Goal: Task Accomplishment & Management: Manage account settings

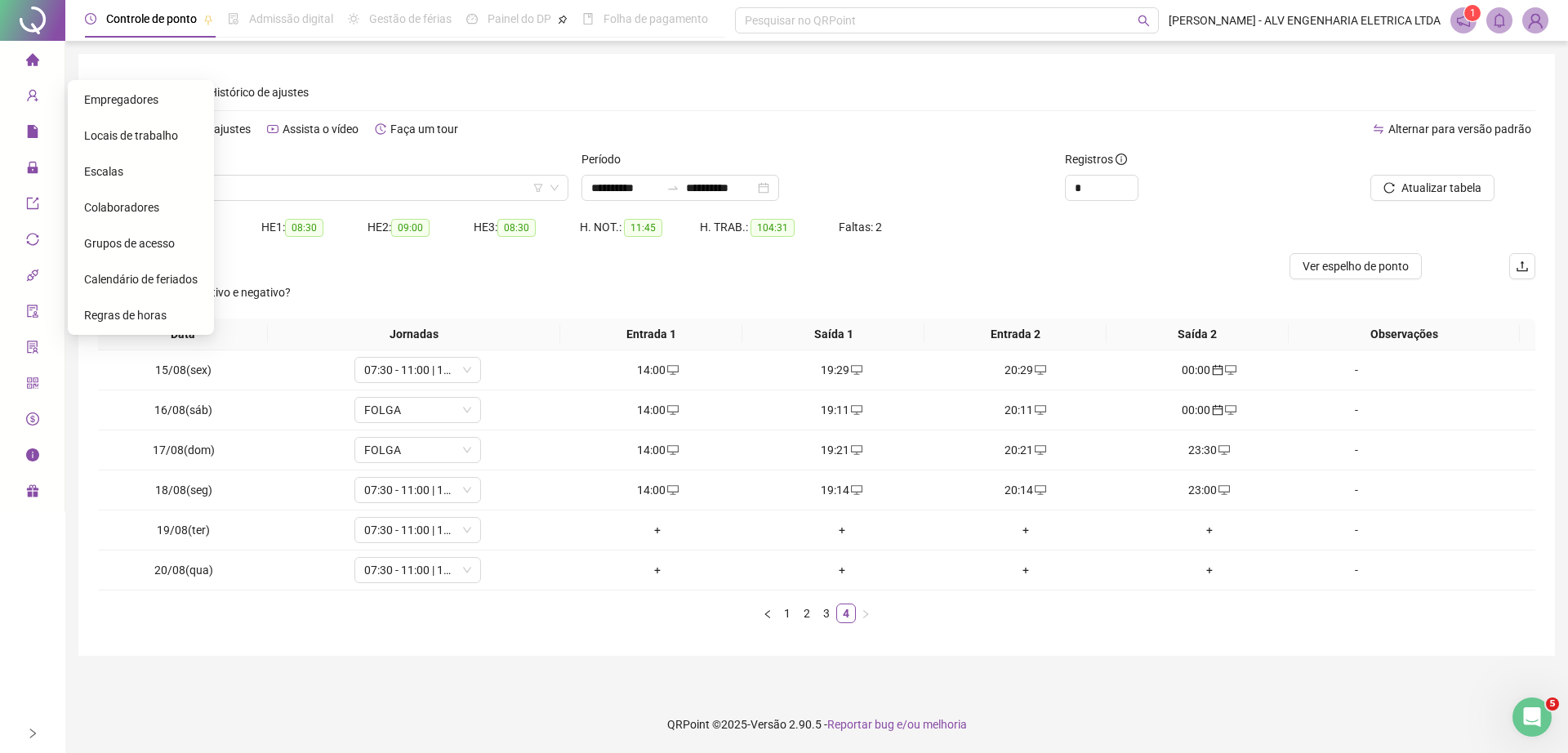
click at [125, 210] on span "Colaboradores" at bounding box center [122, 207] width 75 height 13
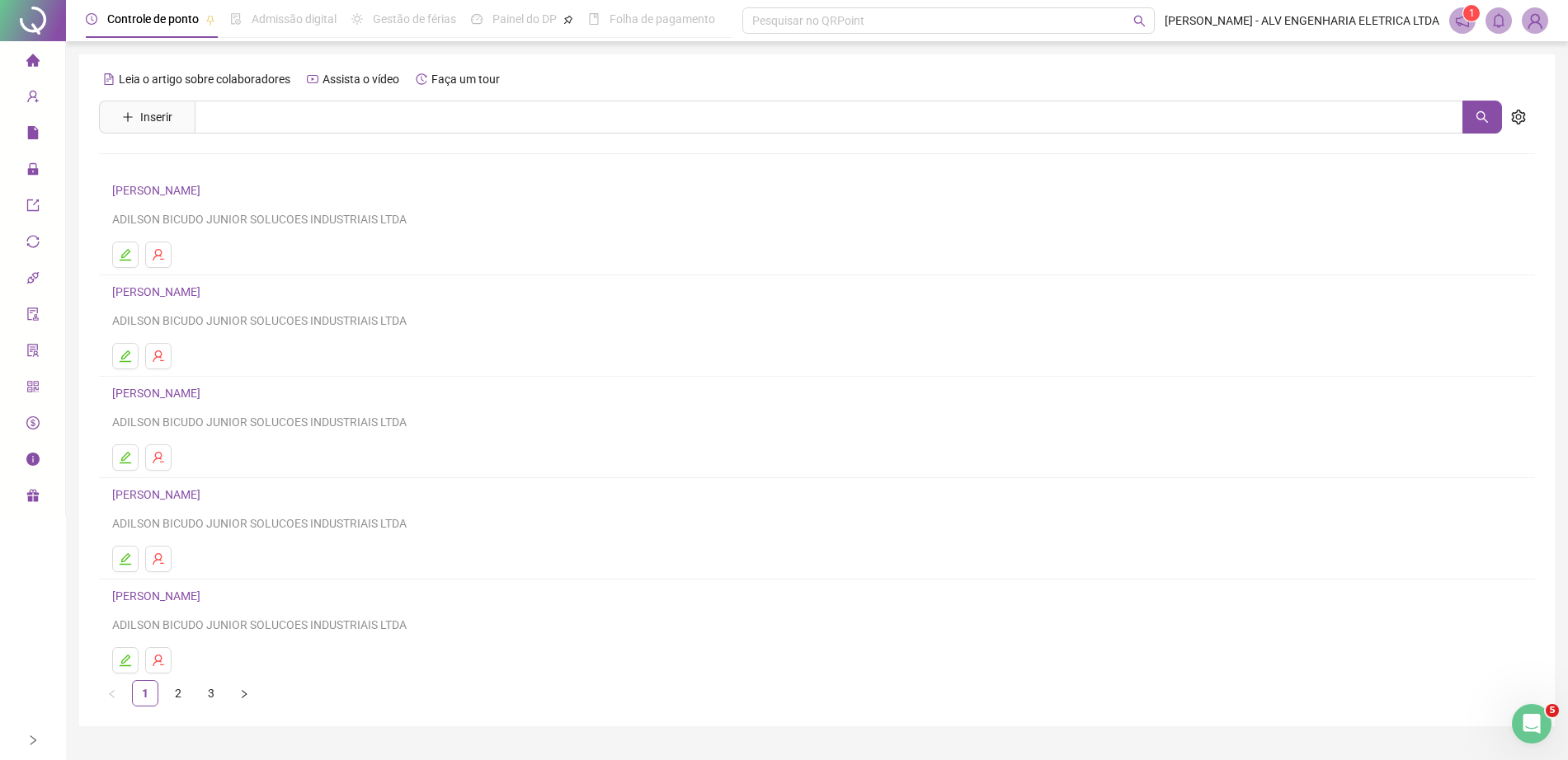
click at [1529, 23] on img at bounding box center [1535, 20] width 24 height 24
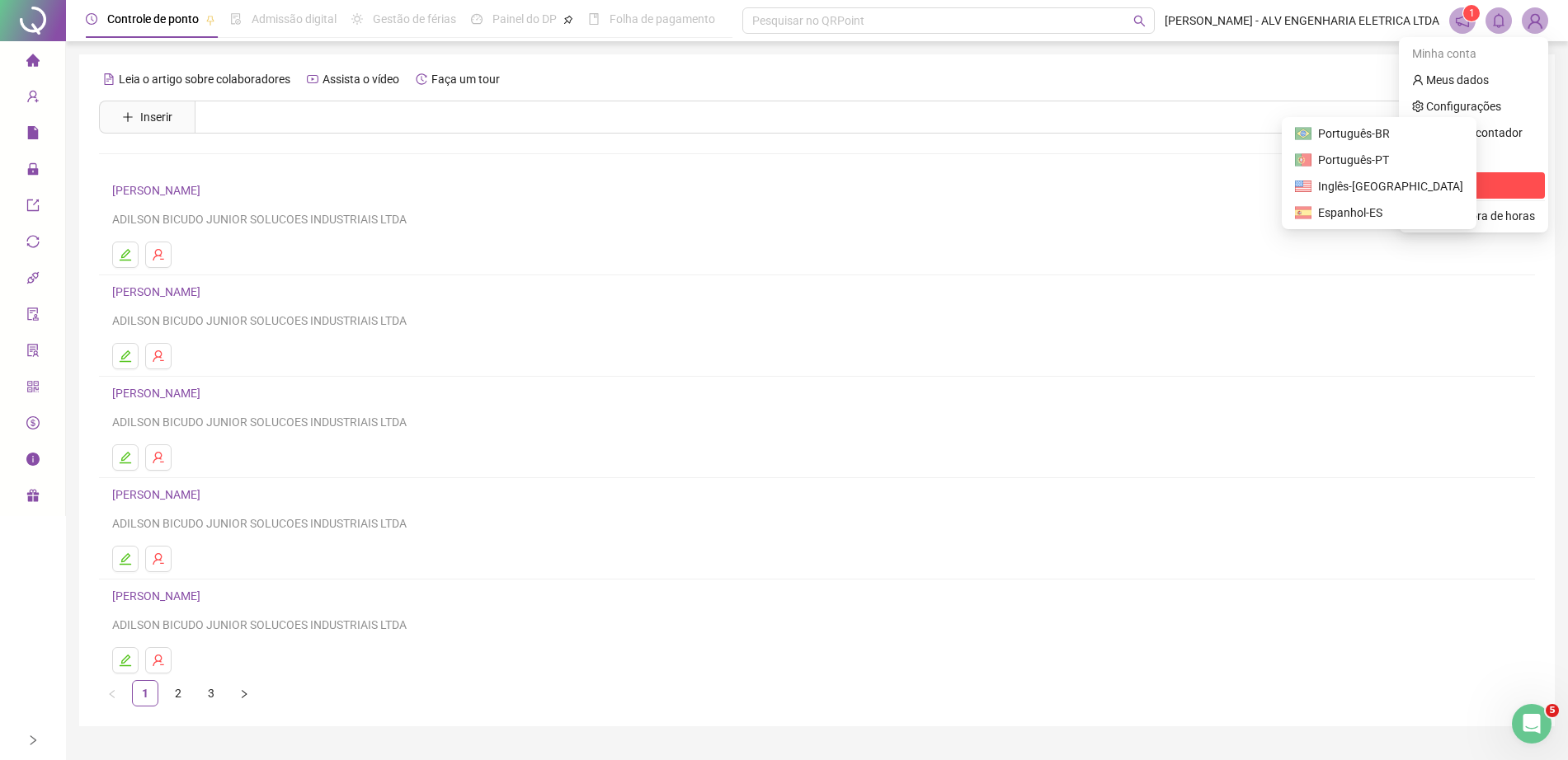
click at [1453, 181] on span "Sair" at bounding box center [1474, 185] width 123 height 18
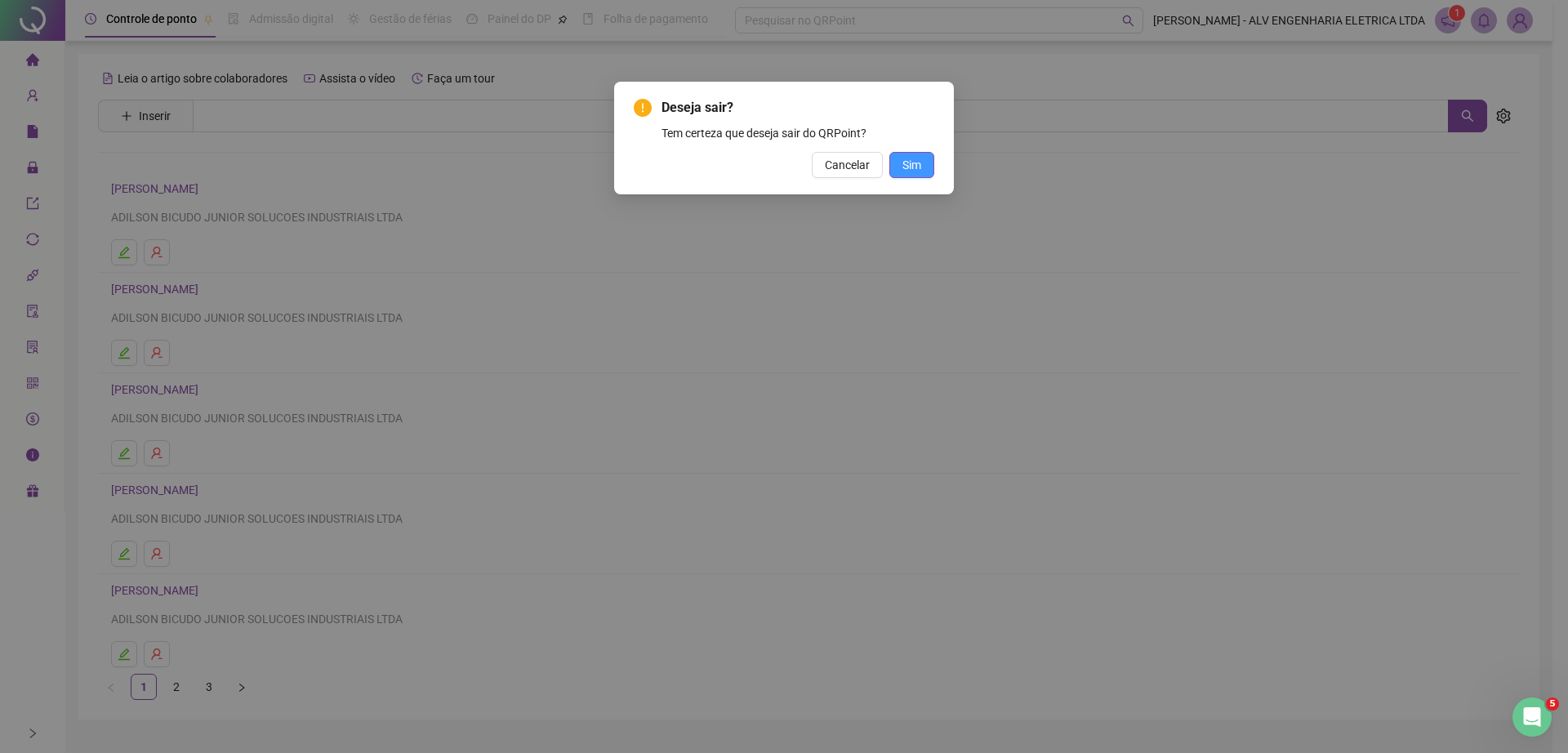
click at [923, 159] on button "Sim" at bounding box center [912, 165] width 45 height 26
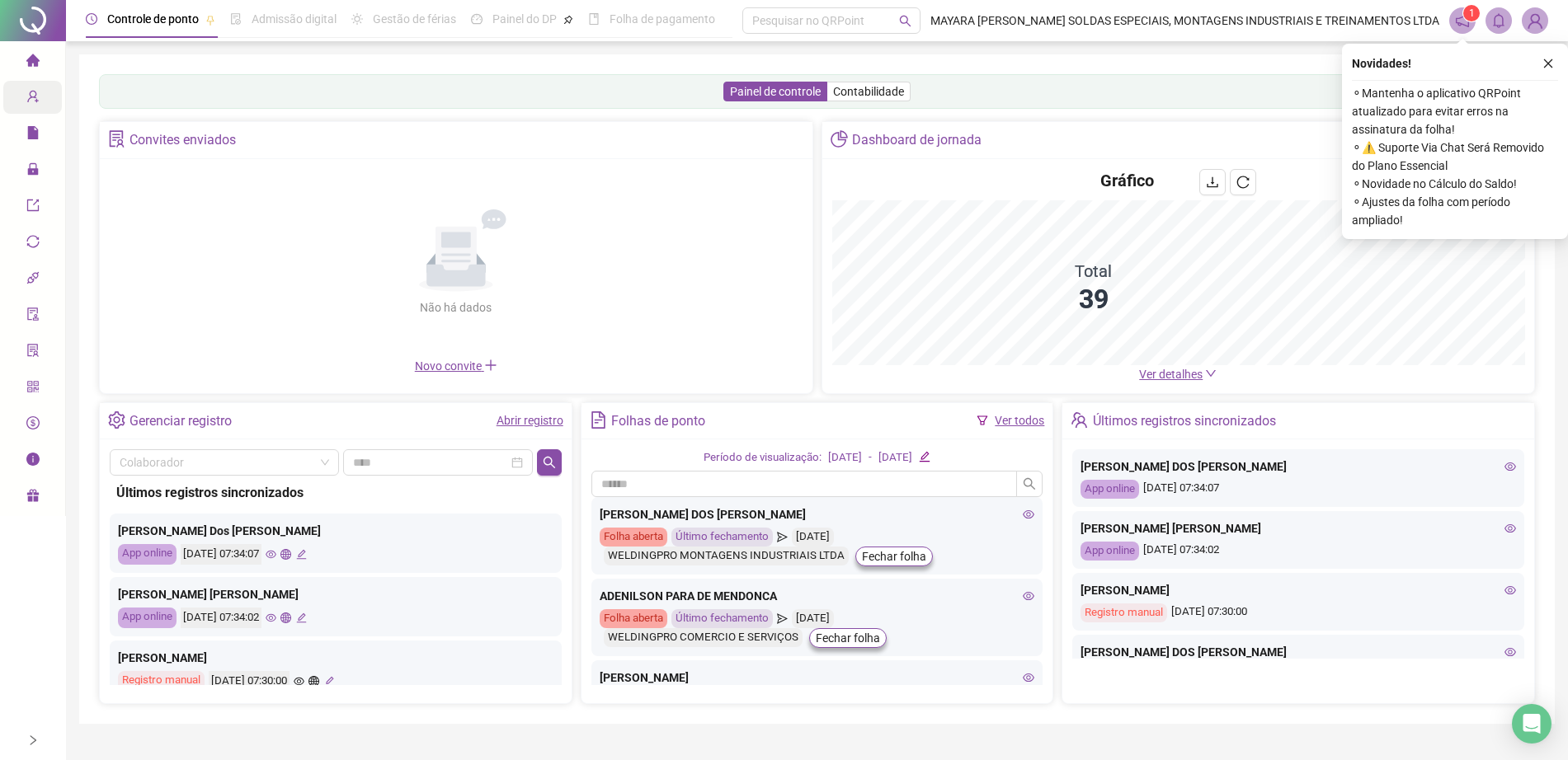
click at [36, 99] on icon "user-add" at bounding box center [33, 96] width 14 height 14
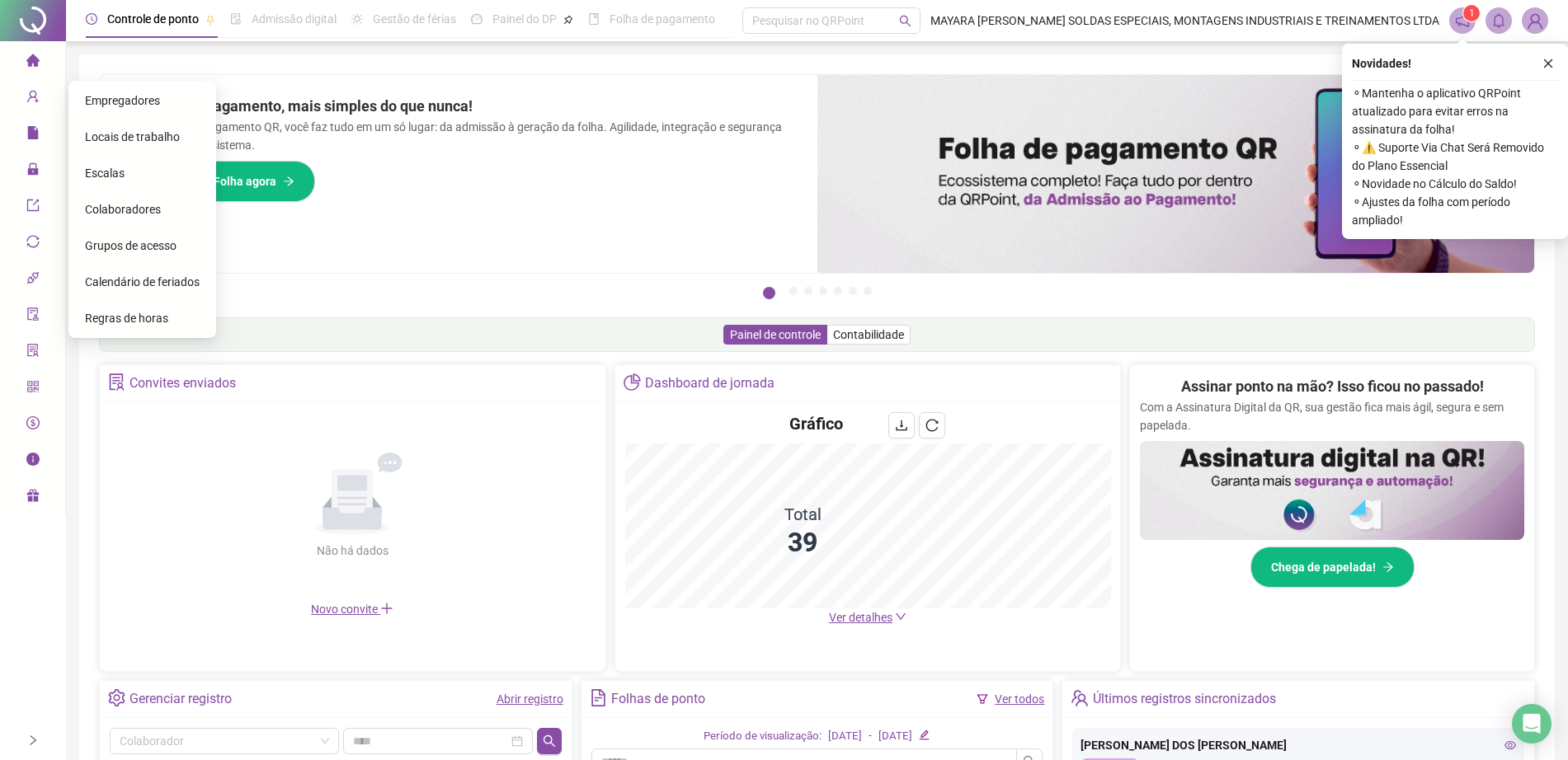
click at [124, 211] on span "Colaboradores" at bounding box center [123, 209] width 76 height 14
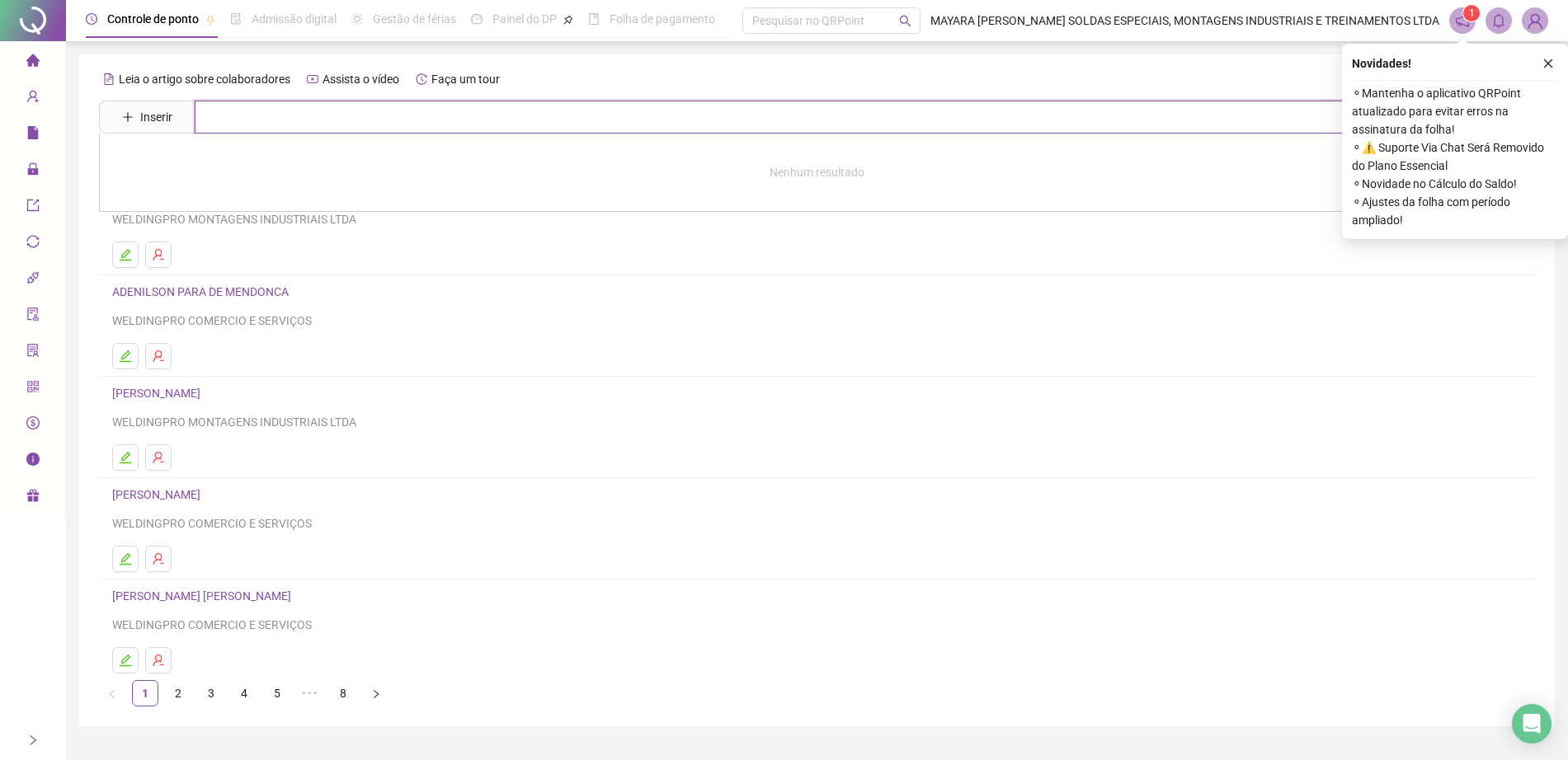
click at [259, 127] on input "text" at bounding box center [828, 117] width 1269 height 33
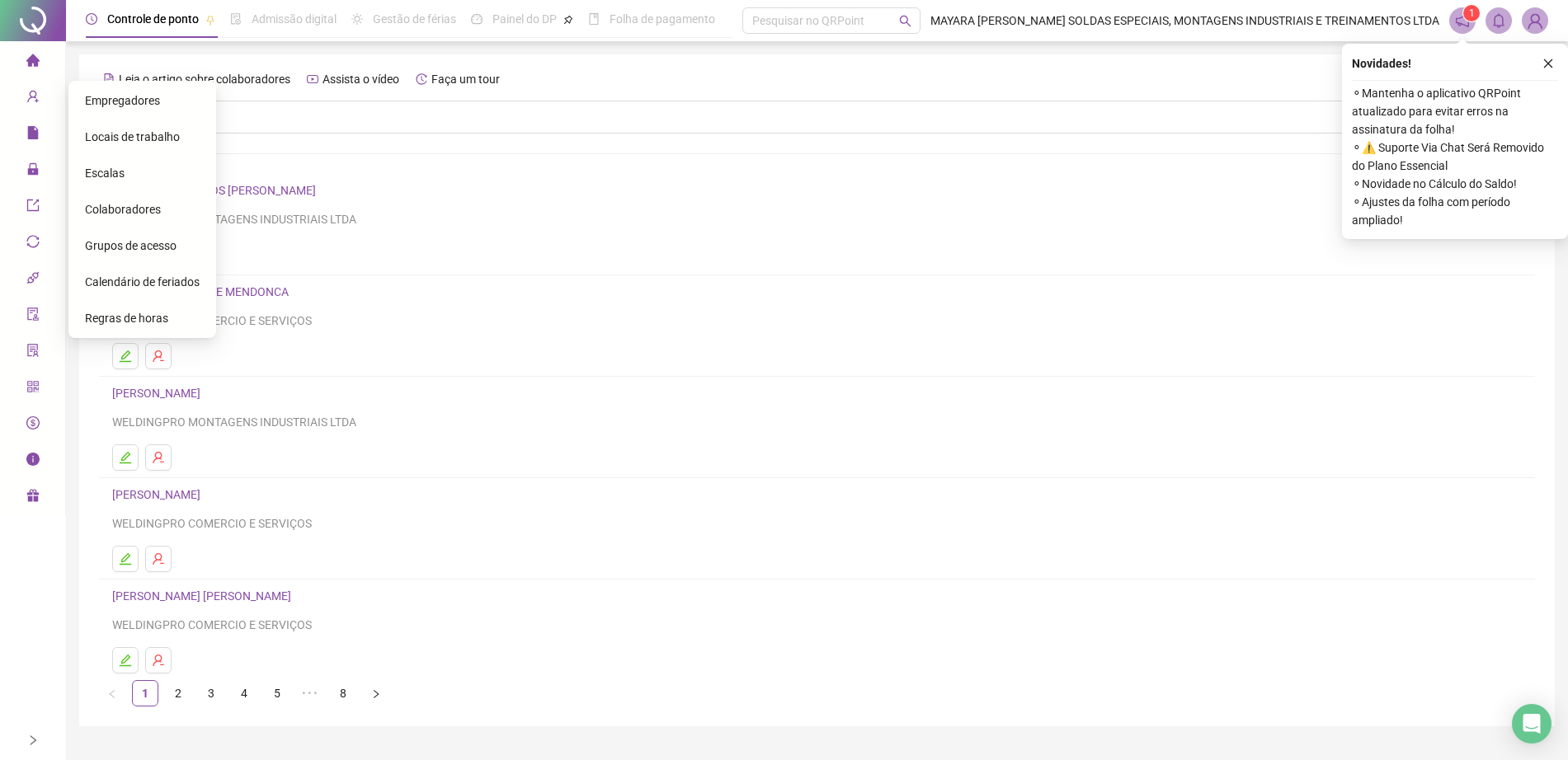
click at [108, 98] on span "Empregadores" at bounding box center [122, 100] width 75 height 14
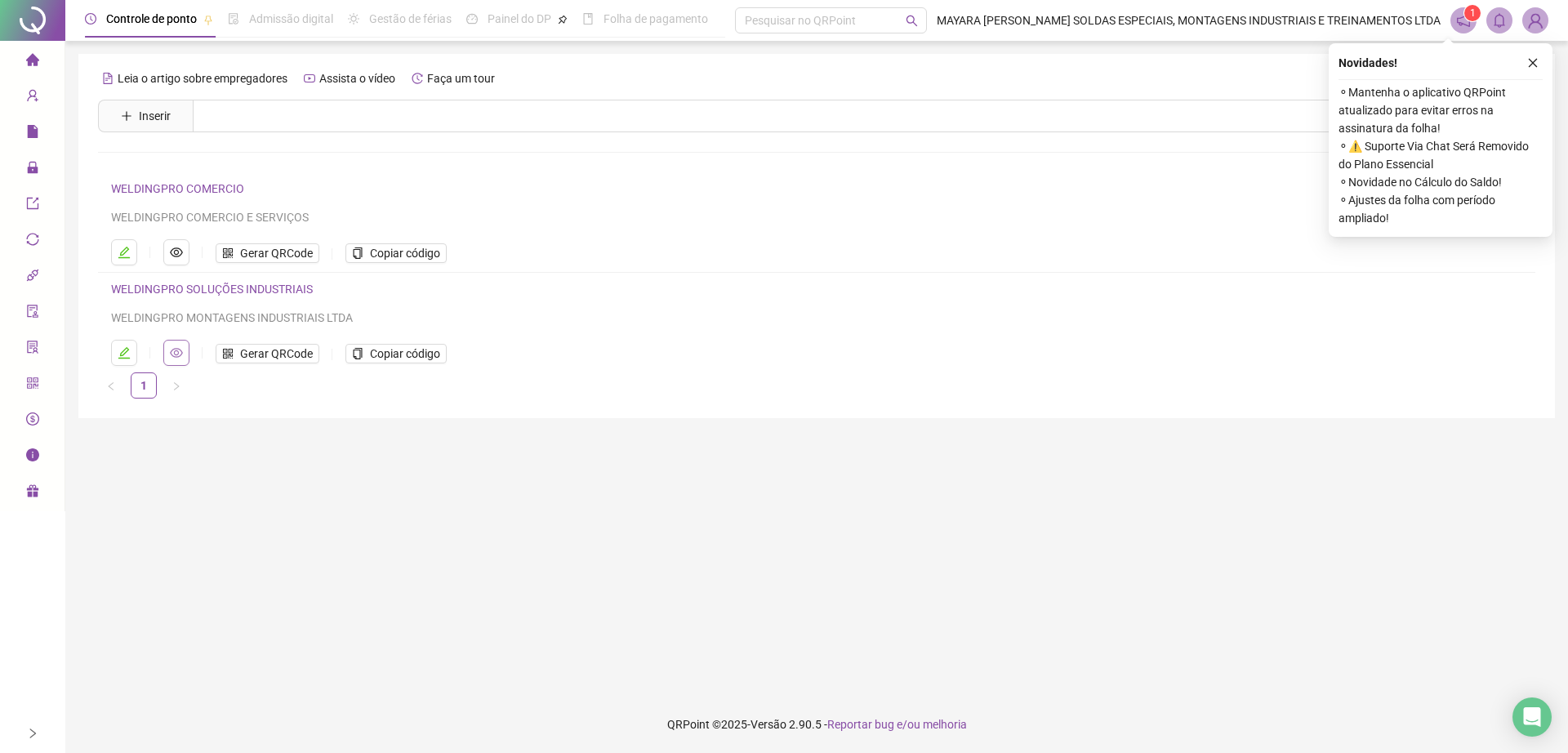
click at [172, 348] on icon "eye" at bounding box center [176, 353] width 13 height 13
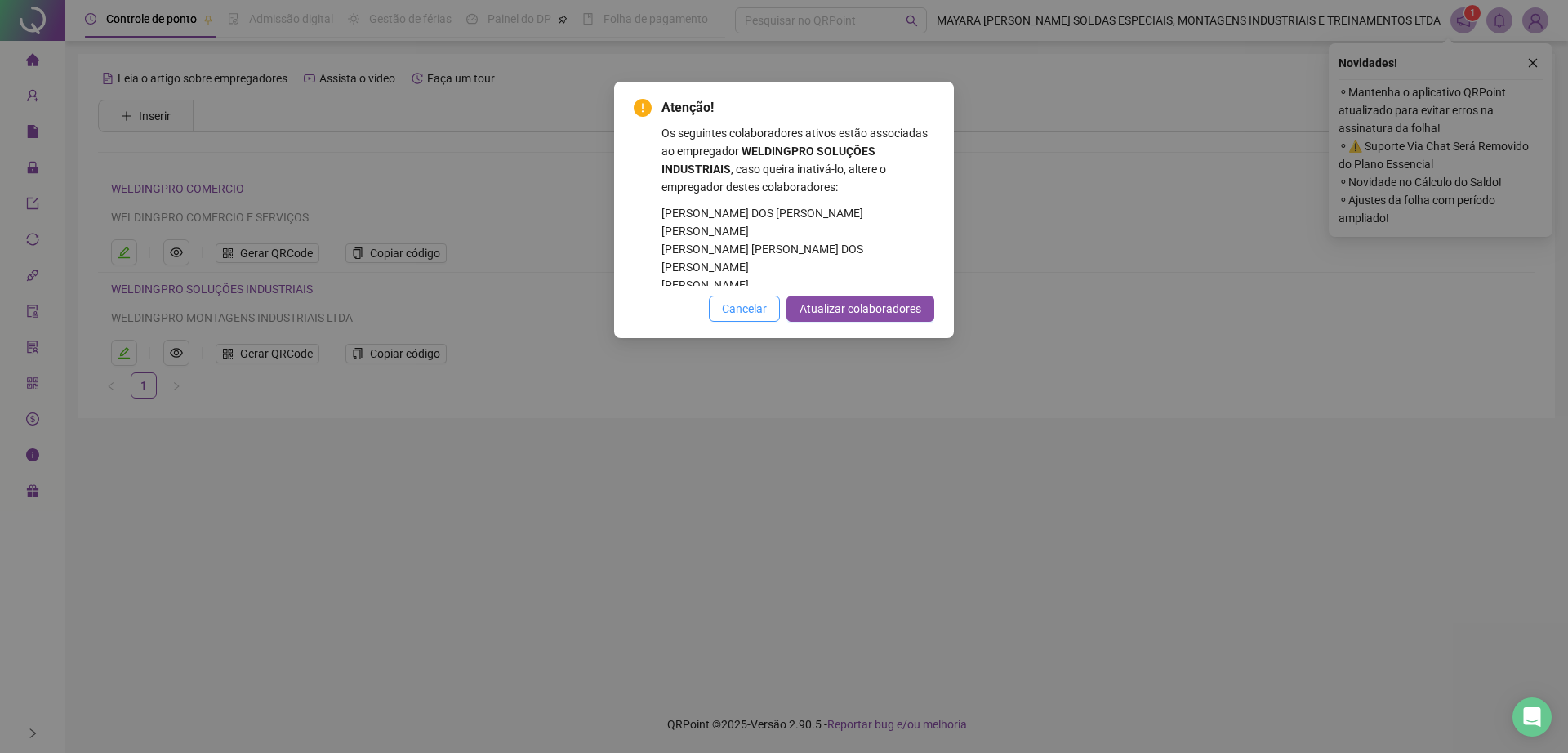
click at [736, 308] on span "Cancelar" at bounding box center [744, 309] width 45 height 18
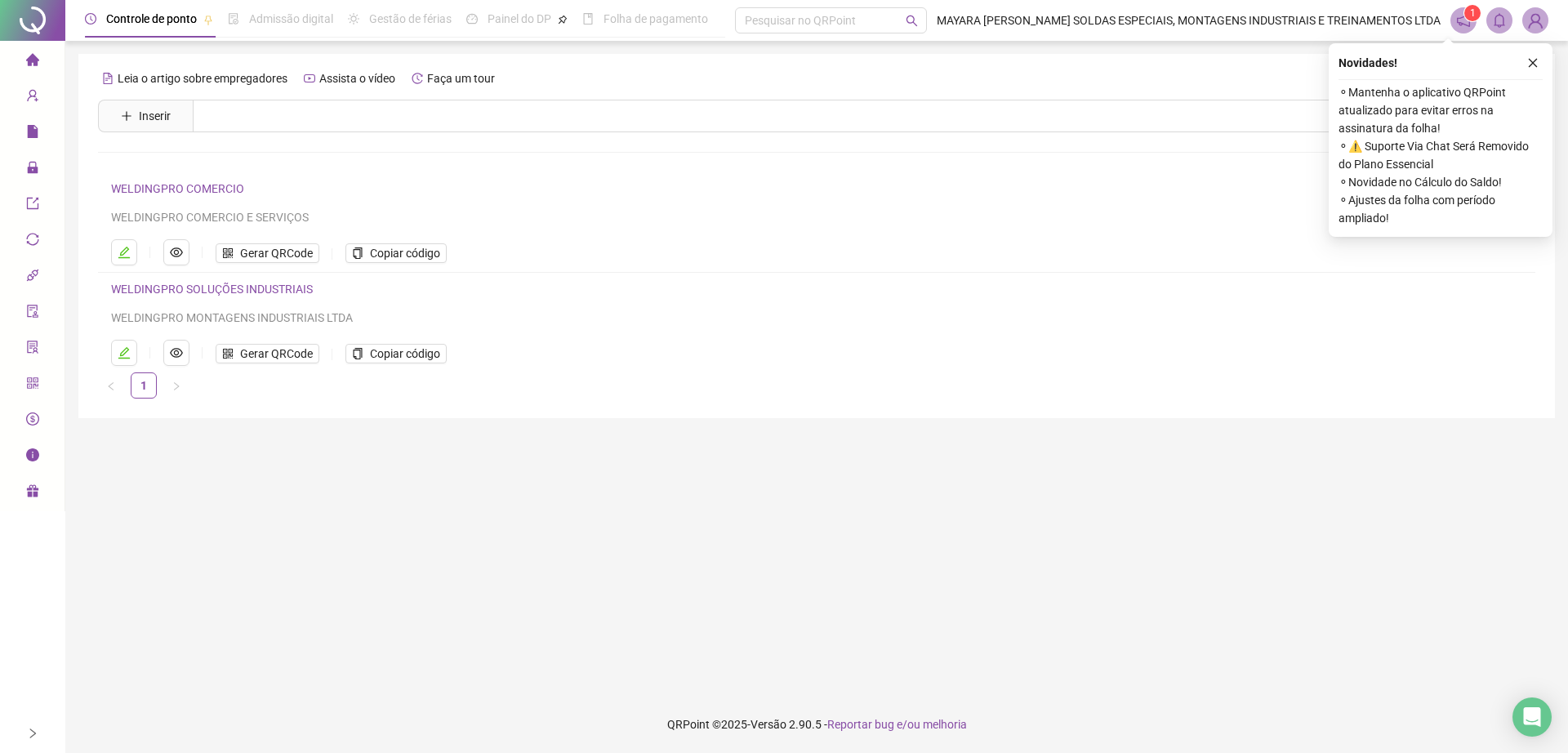
click at [371, 365] on ul "Gerar QRCode Copiar código" at bounding box center [789, 352] width 1357 height 26
click at [375, 347] on span "Copiar código" at bounding box center [405, 354] width 70 height 18
